Goal: Check status: Check status

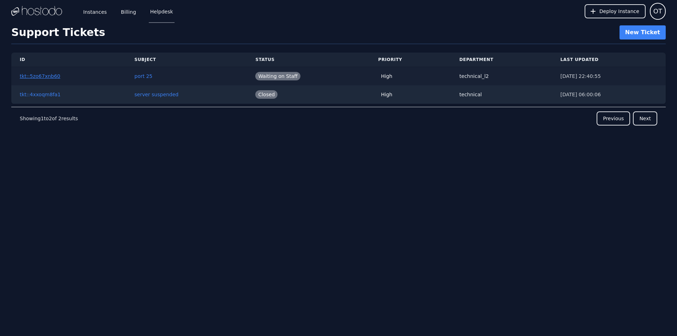
click at [37, 78] on link "tkt::5zo67xnb60" at bounding box center [40, 76] width 41 height 6
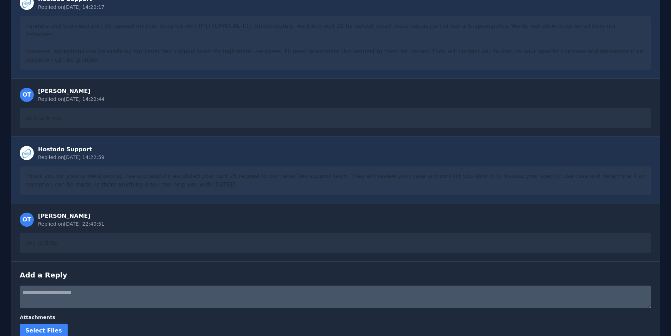
scroll to position [166, 0]
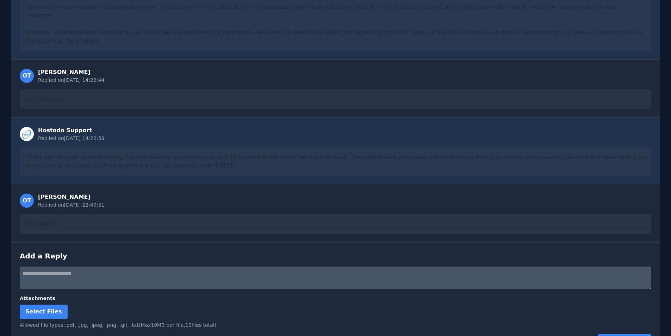
scroll to position [172, 0]
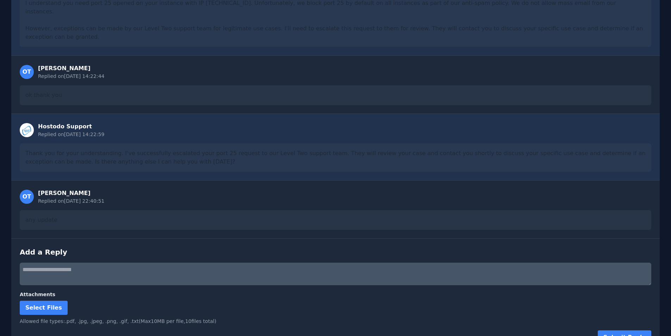
click at [51, 210] on div "any update" at bounding box center [336, 220] width 632 height 20
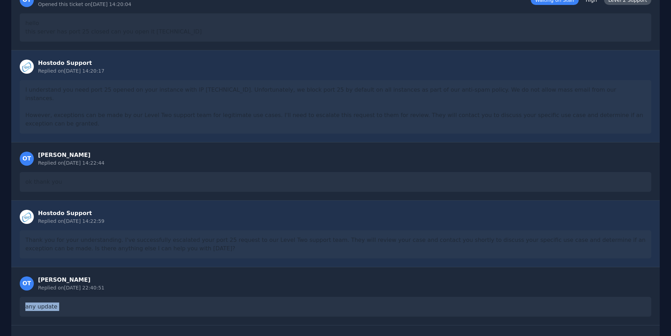
scroll to position [0, 0]
